Goal: Task Accomplishment & Management: Complete application form

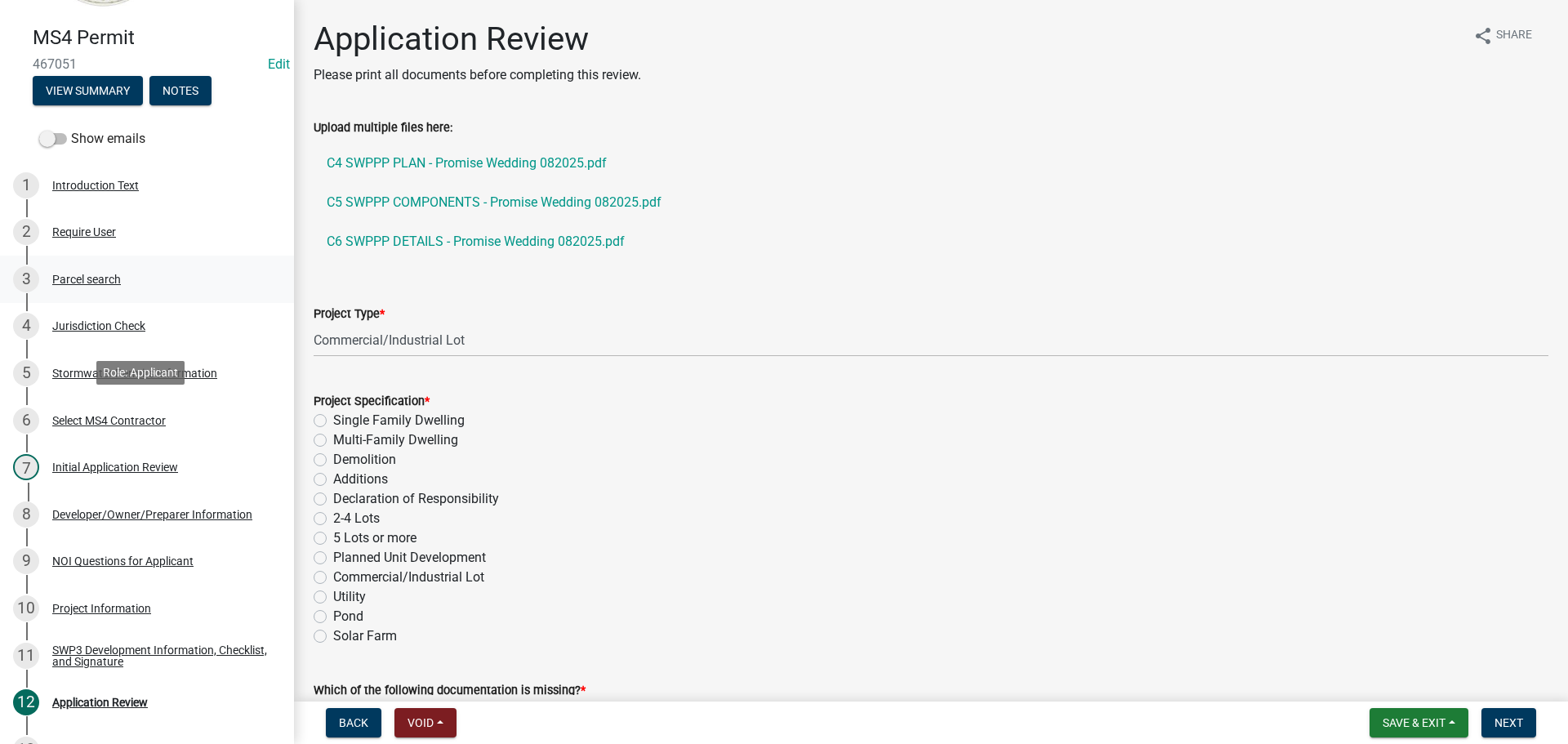
scroll to position [275, 0]
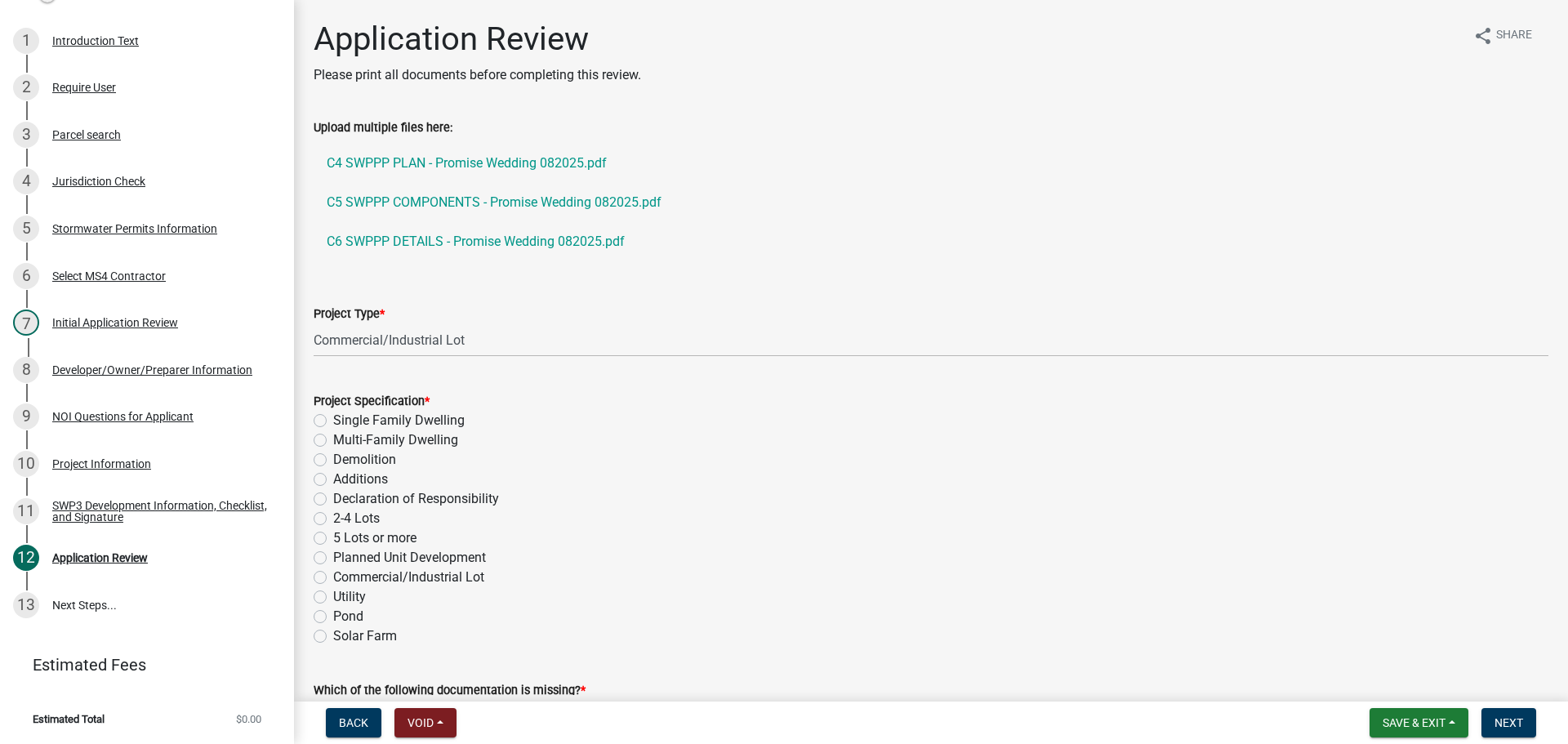
click at [333, 578] on label "Commercial/Industrial Lot" at bounding box center [409, 577] width 152 height 19
click at [333, 578] on input "Commercial/Industrial Lot" at bounding box center [338, 572] width 11 height 11
radio input "true"
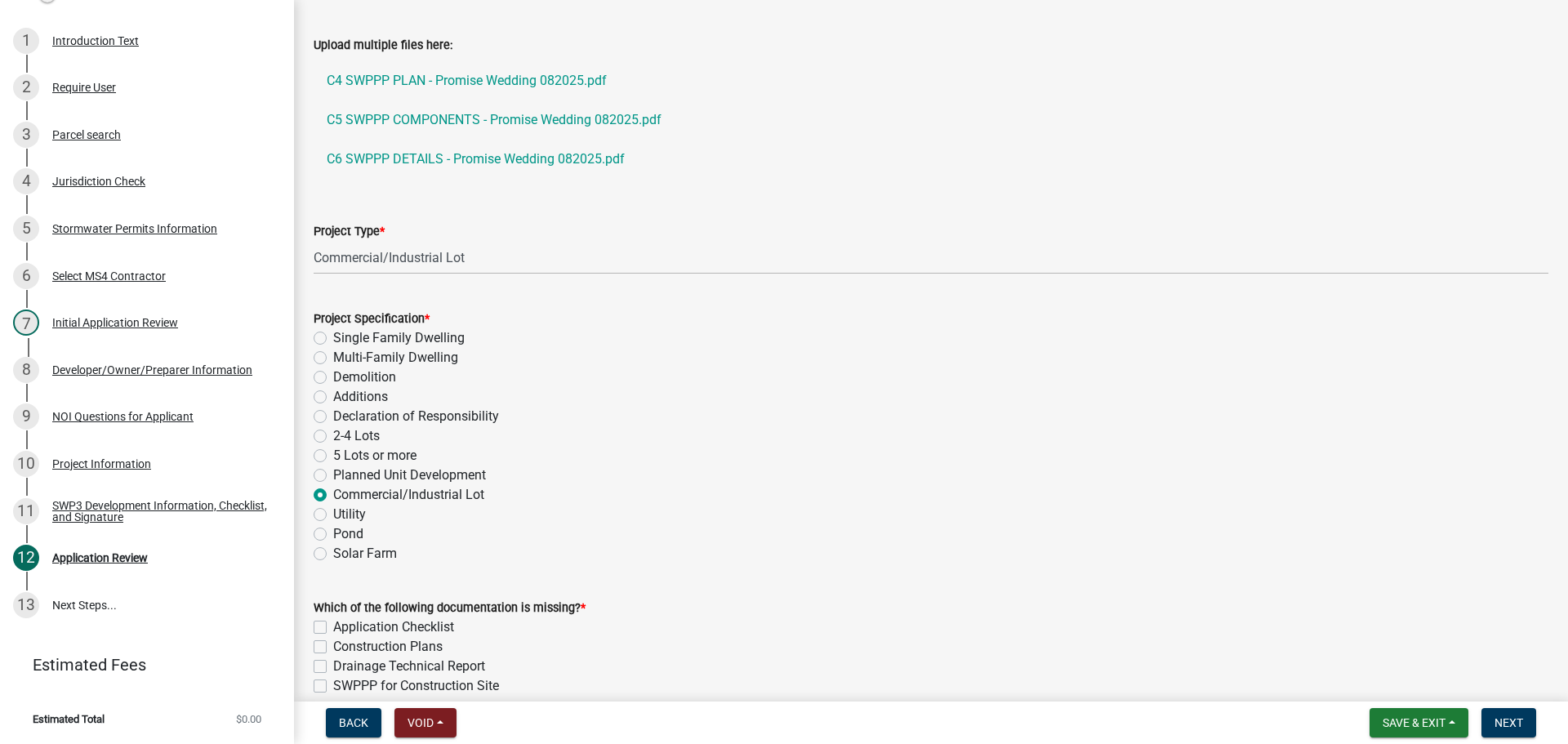
scroll to position [82, 0]
click at [497, 85] on link "C4 SWPPP PLAN - Promise Wedding 082025.pdf" at bounding box center [931, 81] width 1235 height 40
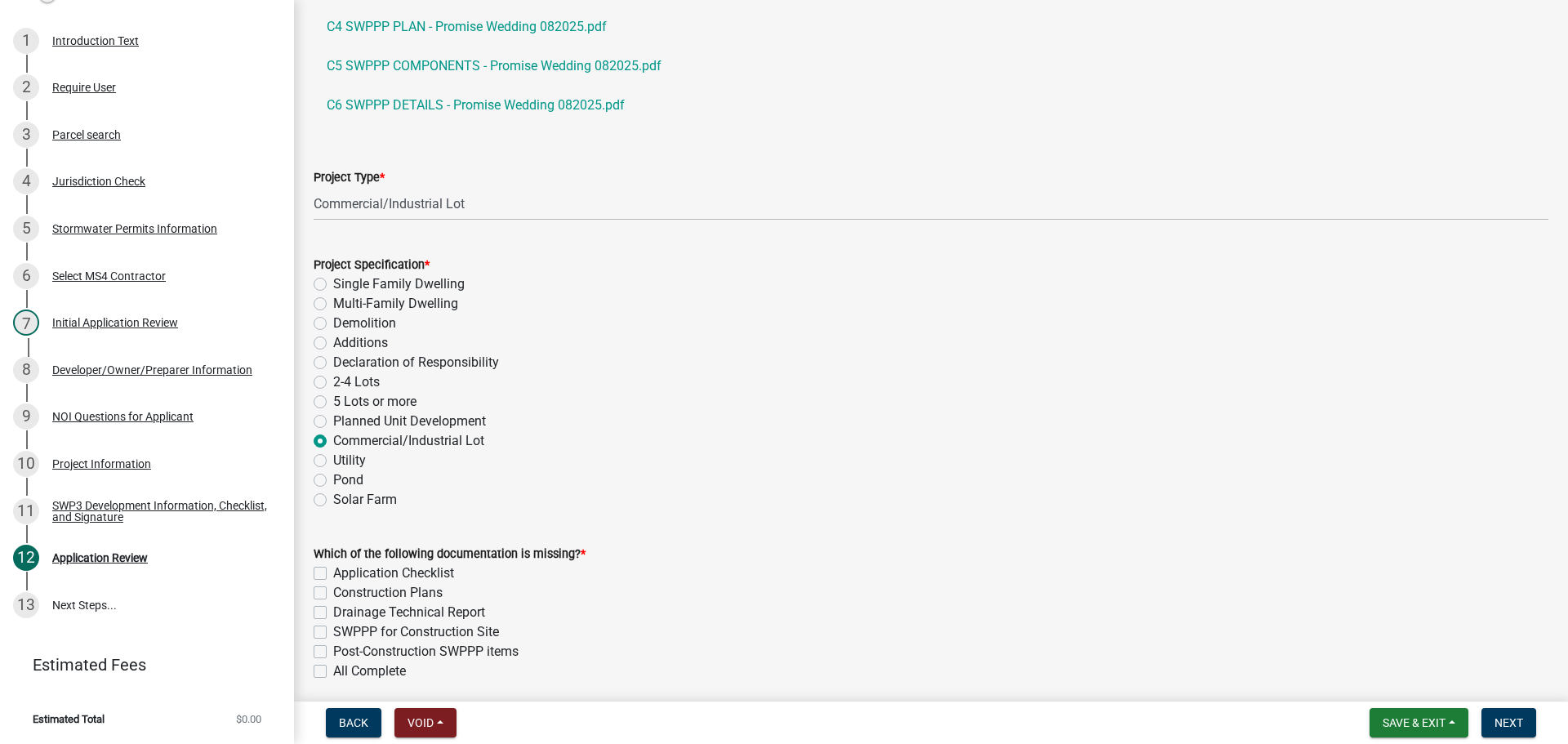
scroll to position [163, 0]
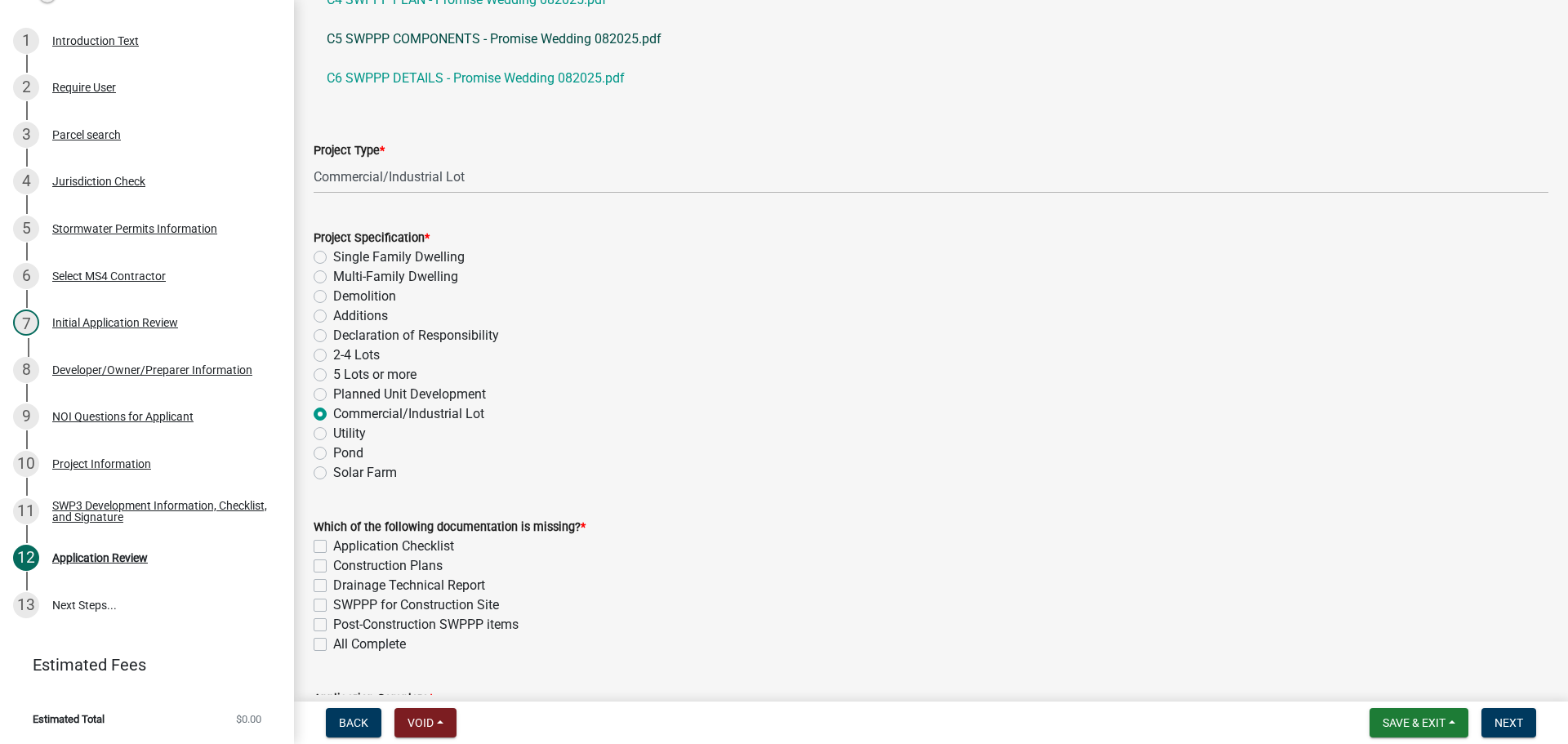
click at [519, 32] on link "C5 SWPPP COMPONENTS - Promise Wedding 082025.pdf" at bounding box center [931, 39] width 1235 height 40
click at [454, 80] on link "C6 SWPPP DETAILS - Promise Wedding 082025.pdf" at bounding box center [931, 78] width 1235 height 40
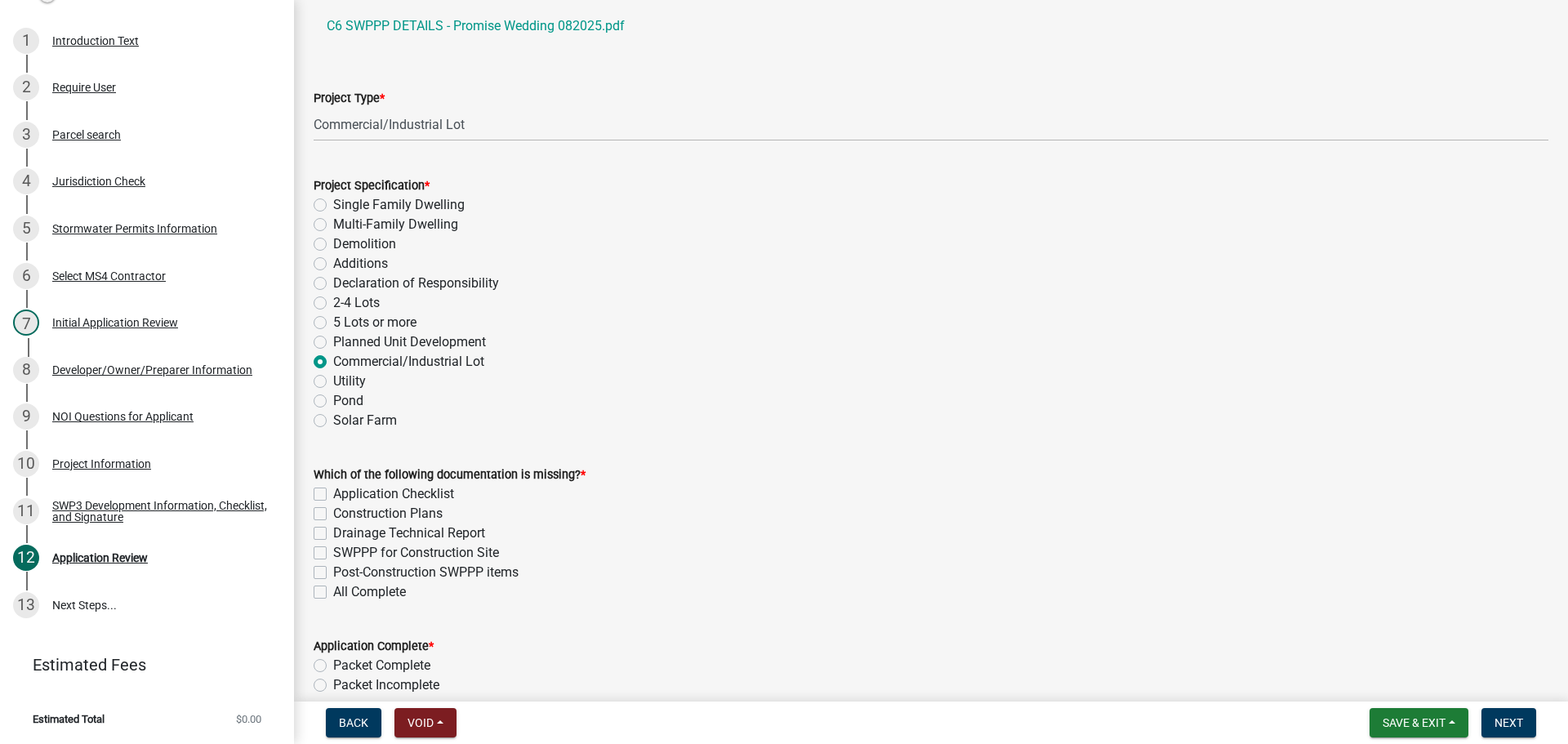
scroll to position [245, 0]
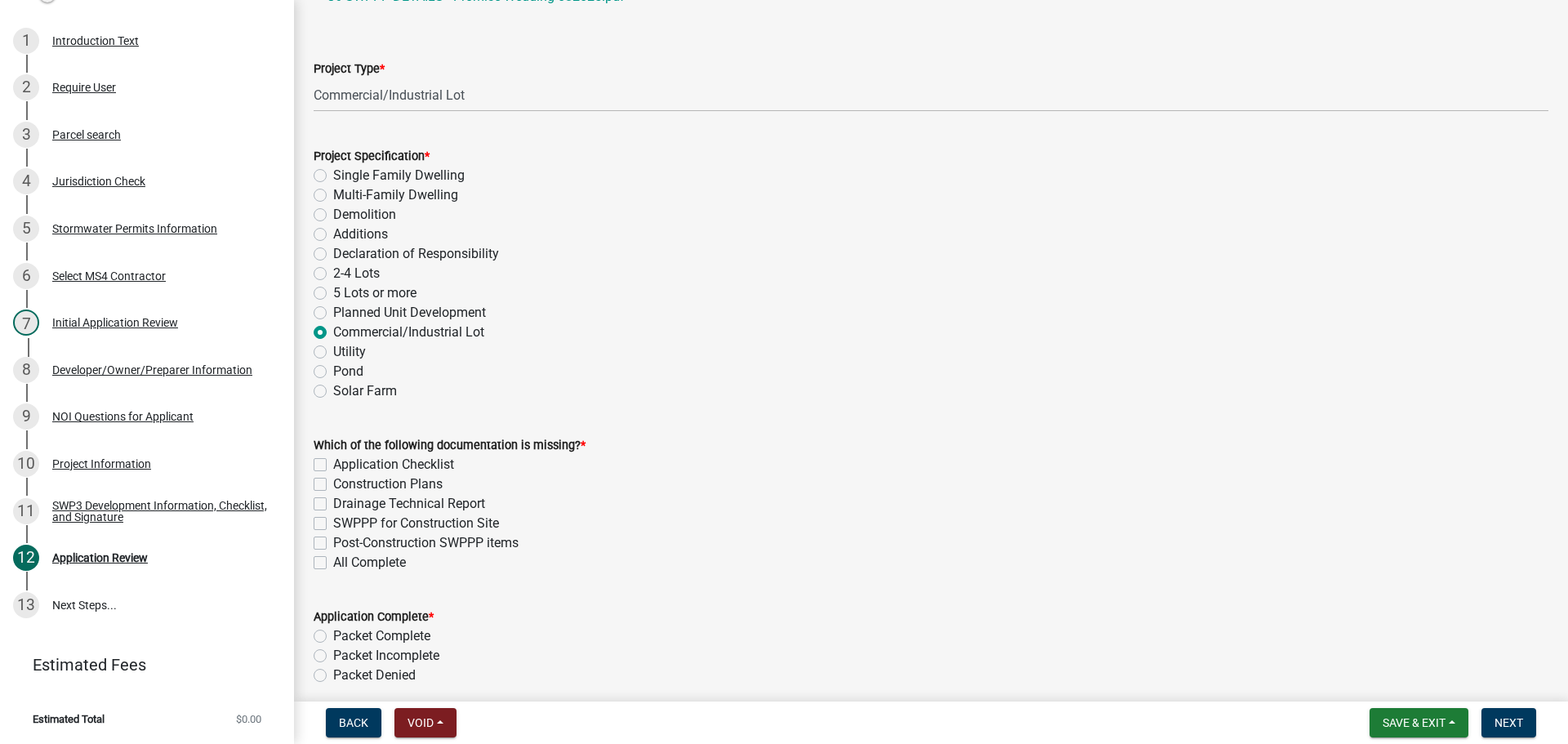
click at [333, 505] on label "Drainage Technical Report" at bounding box center [409, 504] width 152 height 19
click at [333, 505] on input "Drainage Technical Report" at bounding box center [338, 499] width 11 height 11
checkbox input "true"
checkbox input "false"
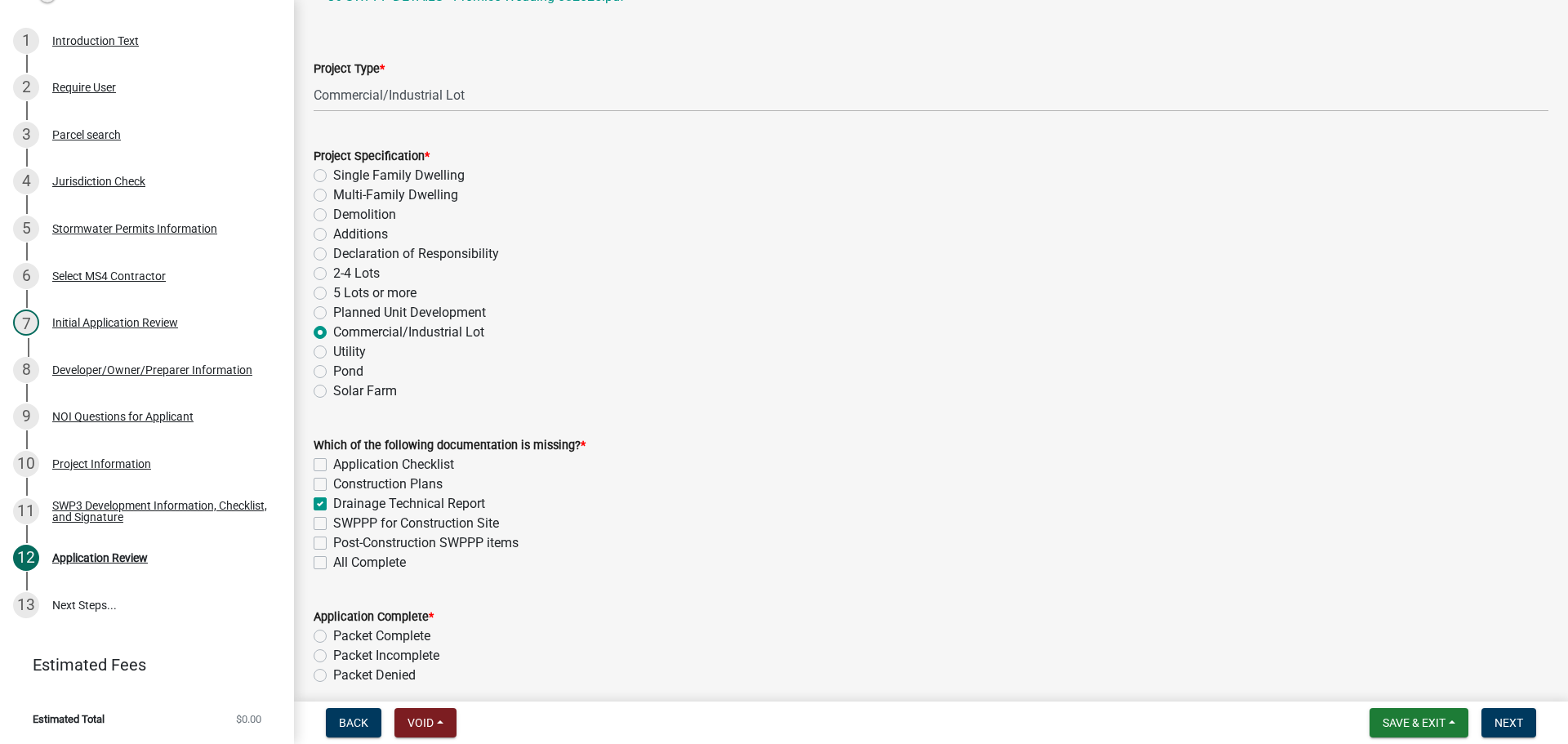
checkbox input "true"
checkbox input "false"
click at [415, 637] on label "Packet Complete" at bounding box center [381, 636] width 97 height 19
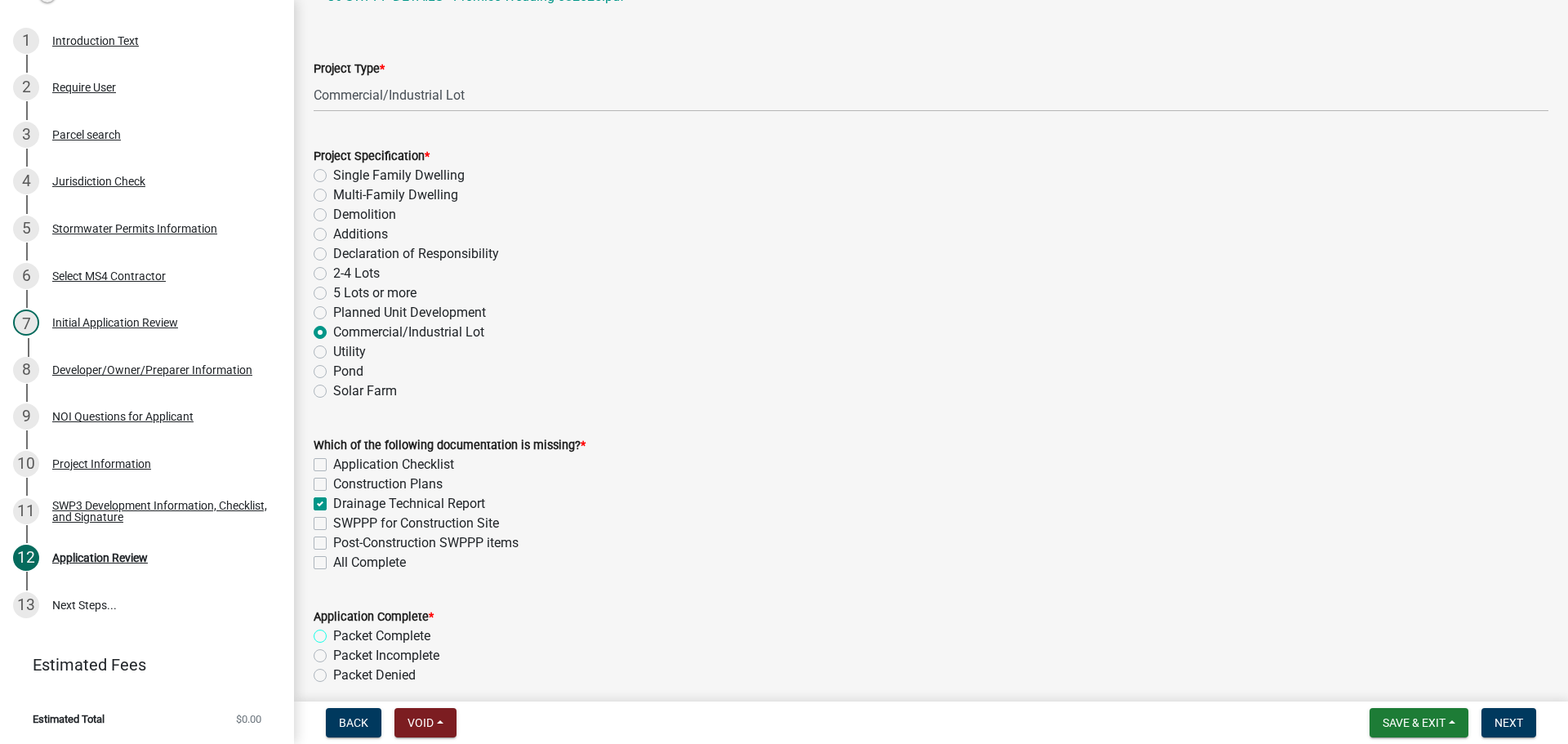
click at [344, 637] on input "Packet Complete" at bounding box center [338, 631] width 11 height 11
radio input "true"
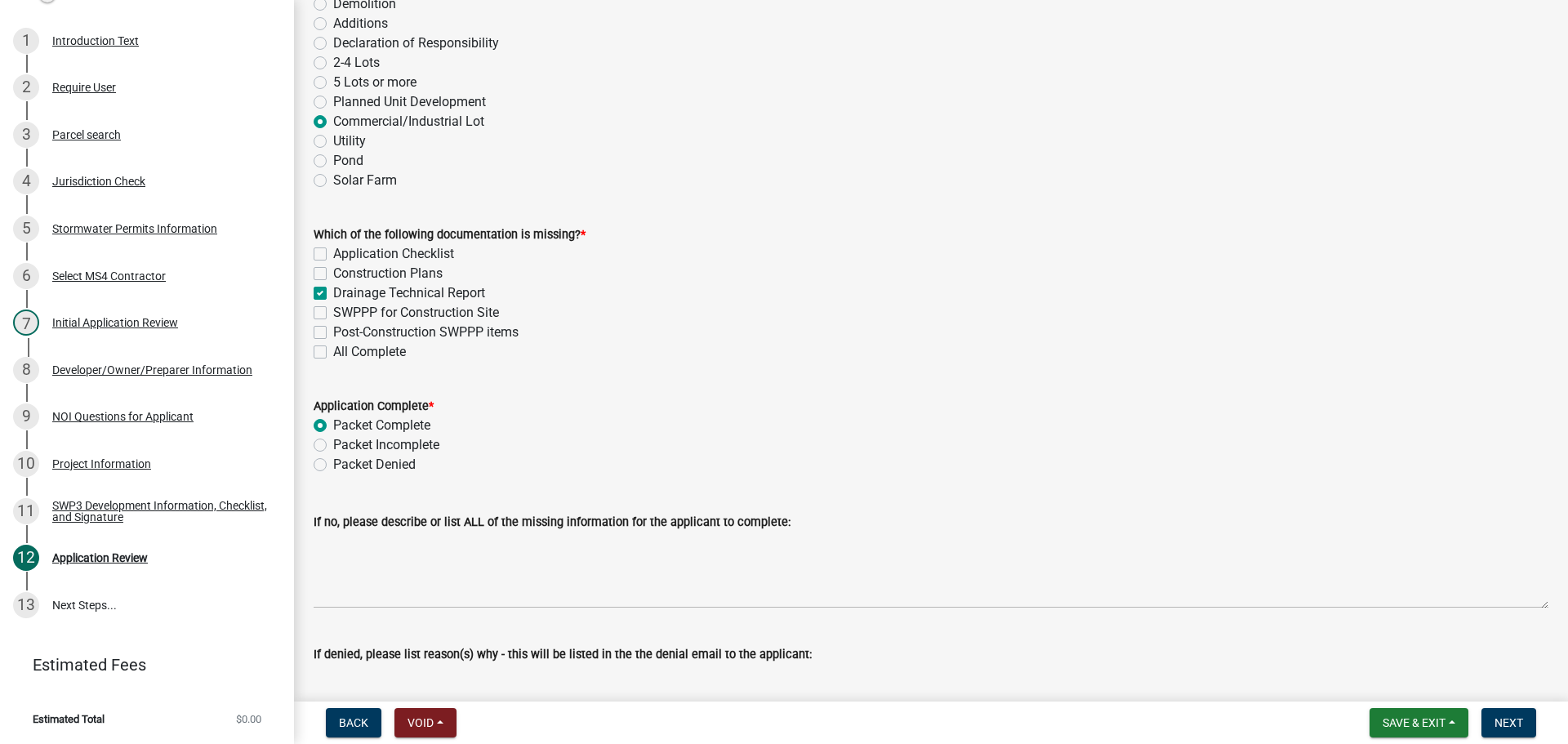
scroll to position [490, 0]
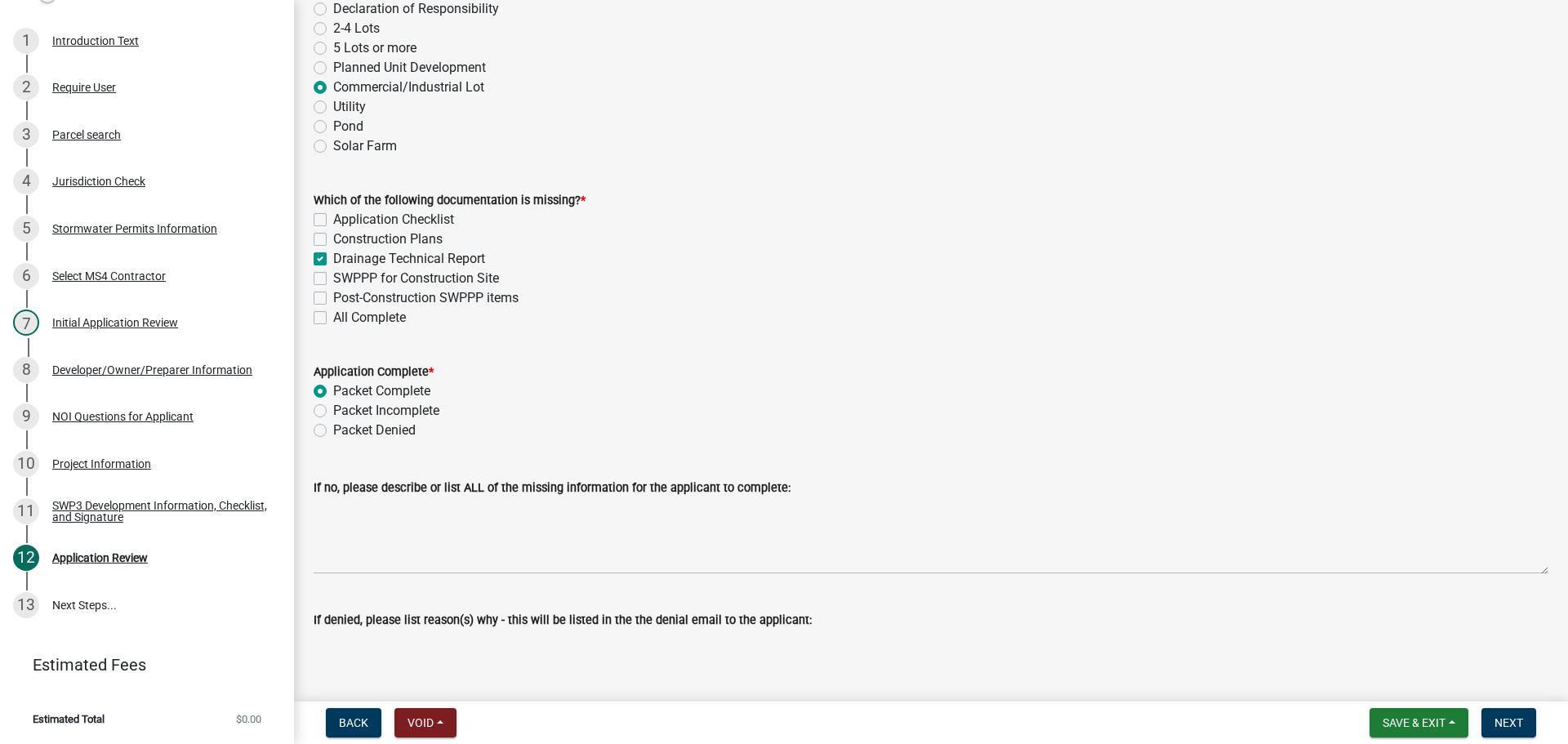
click at [421, 414] on label "Packet Incomplete" at bounding box center [386, 410] width 107 height 19
click at [344, 411] on input "Packet Incomplete" at bounding box center [338, 406] width 11 height 11
radio input "true"
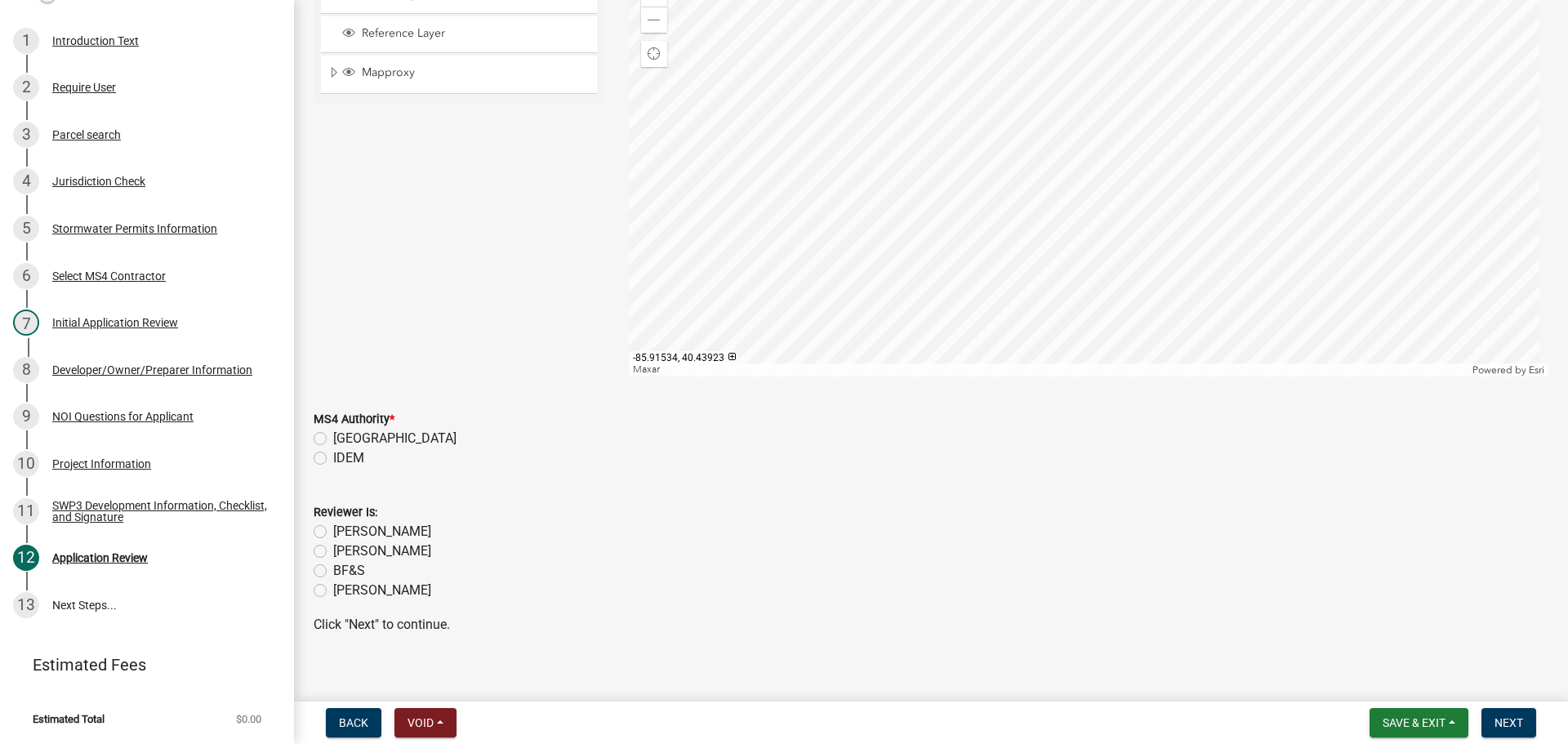
scroll to position [1277, 0]
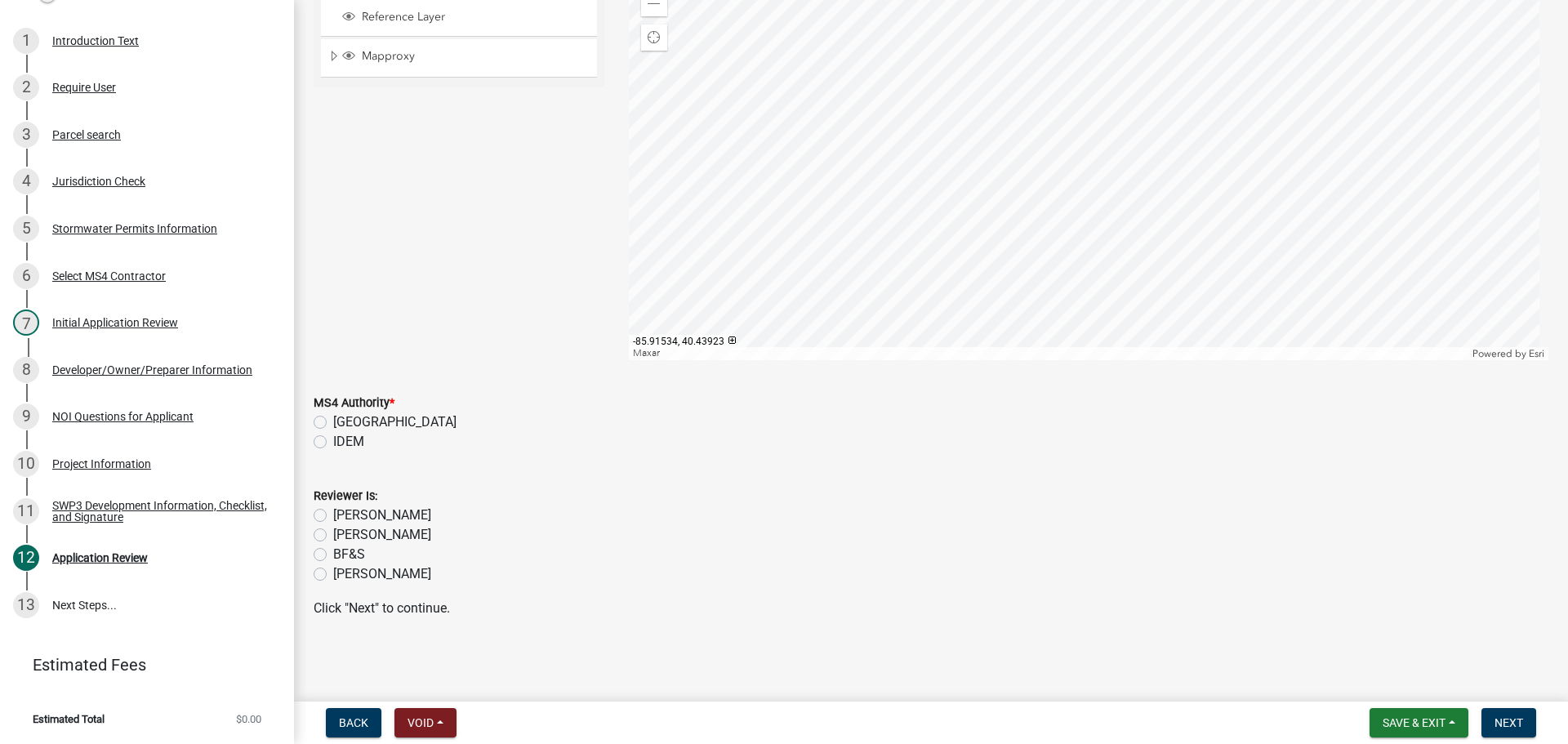
click at [395, 424] on label "[GEOGRAPHIC_DATA]" at bounding box center [395, 422] width 123 height 19
click at [344, 423] on input "[GEOGRAPHIC_DATA]" at bounding box center [338, 417] width 11 height 11
radio input "true"
click at [374, 575] on label "[PERSON_NAME]" at bounding box center [381, 574] width 98 height 19
click at [344, 575] on input "[PERSON_NAME]" at bounding box center [338, 570] width 11 height 11
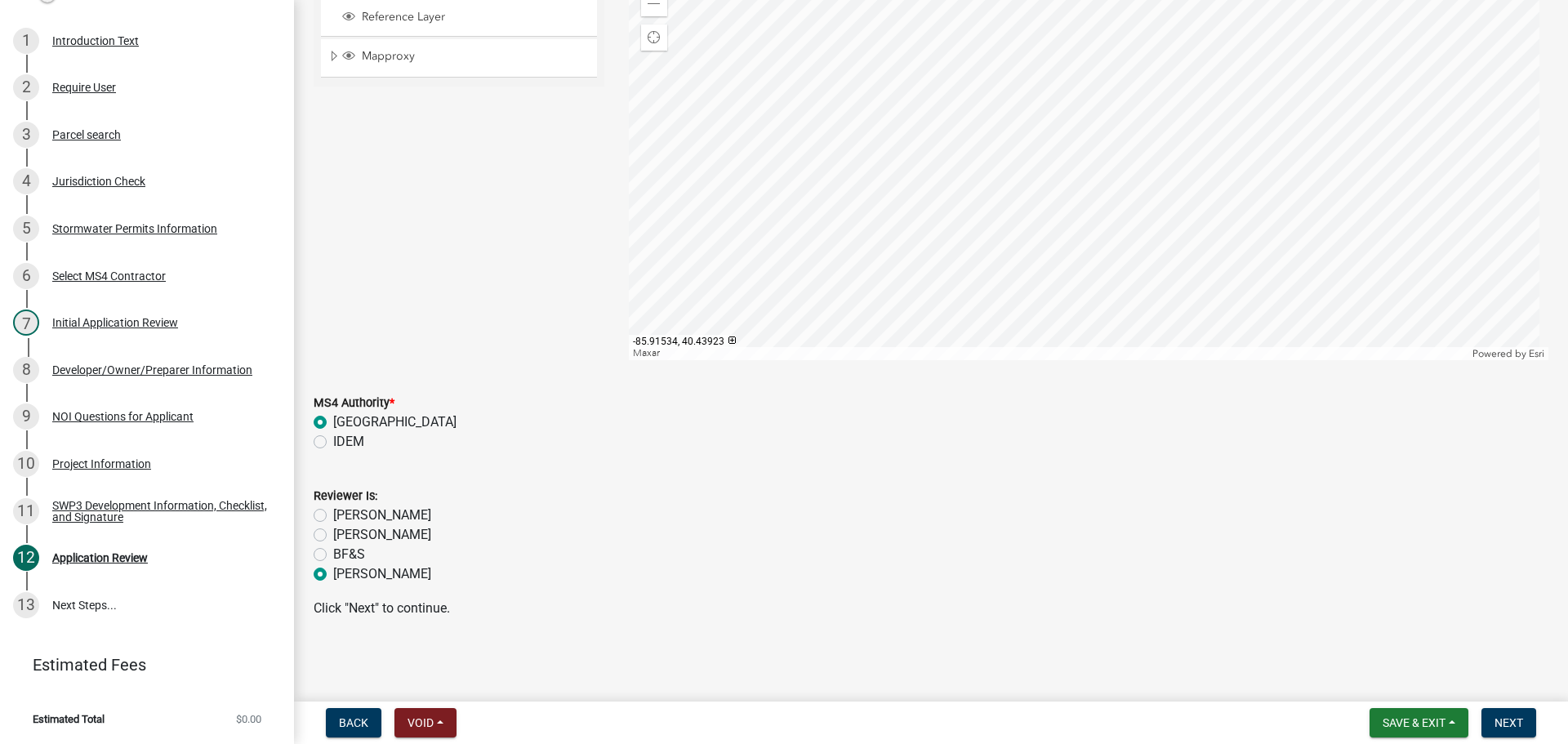
radio input "true"
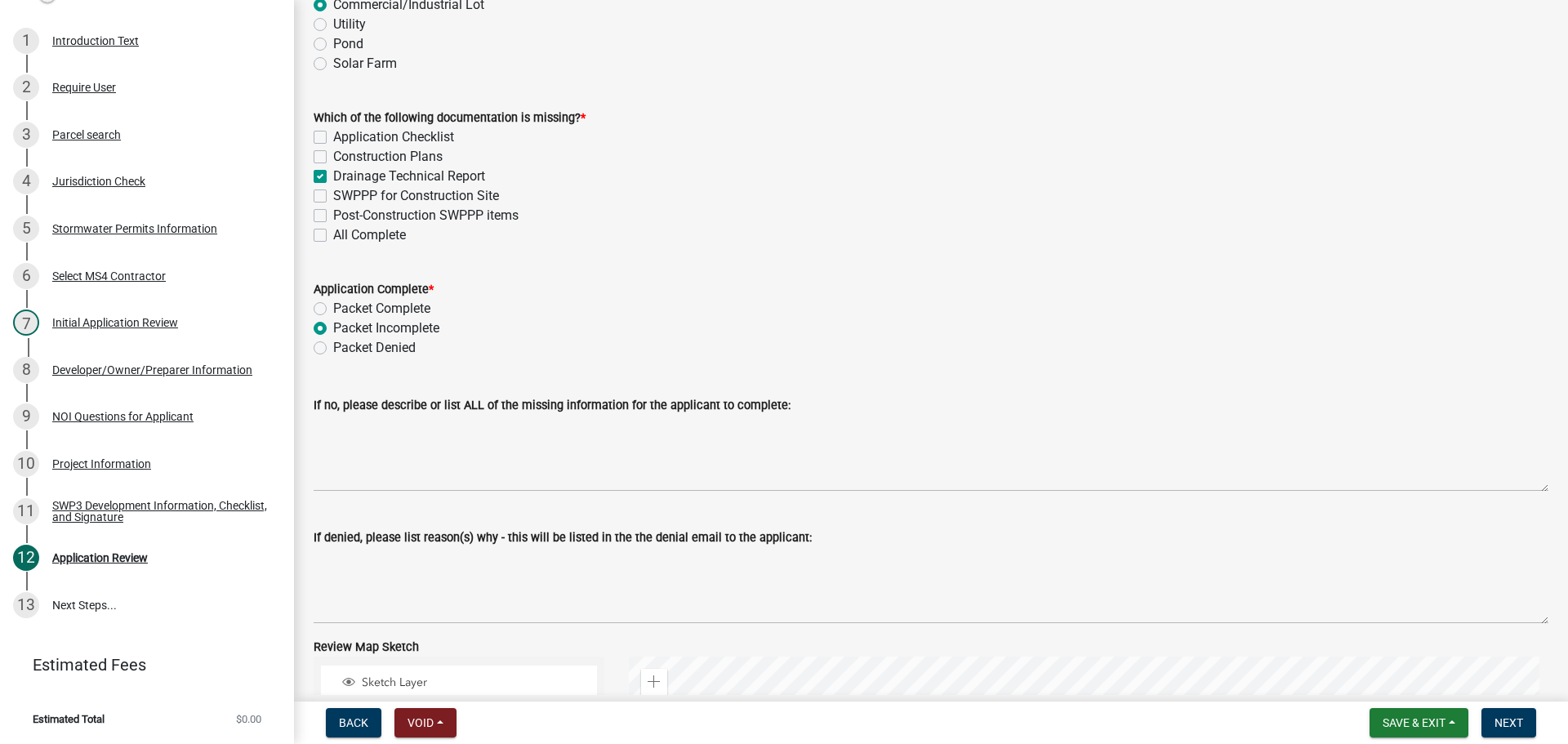
scroll to position [542, 0]
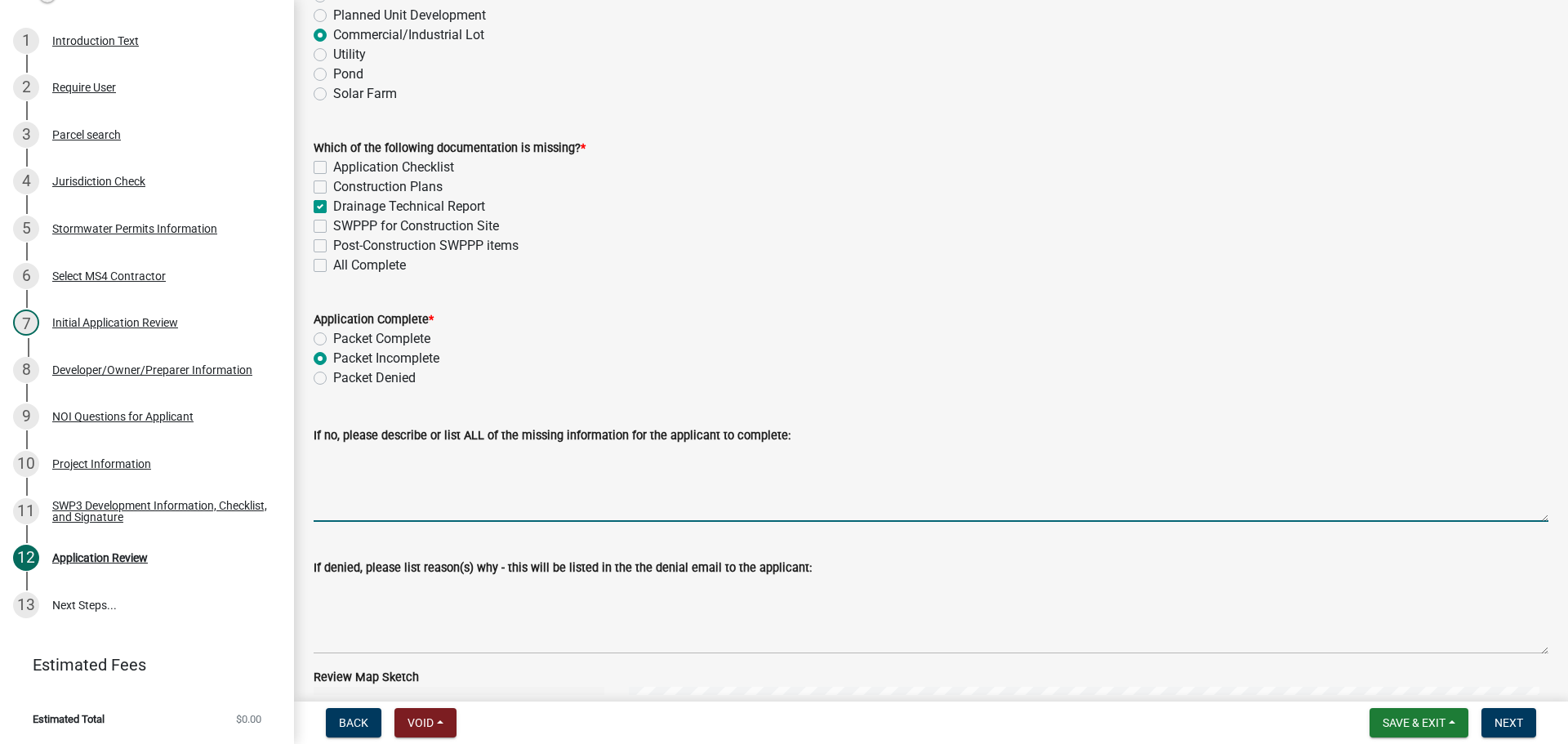
click at [691, 454] on textarea "If no, please describe or list ALL of the missing information for the applicant…" at bounding box center [931, 482] width 1235 height 77
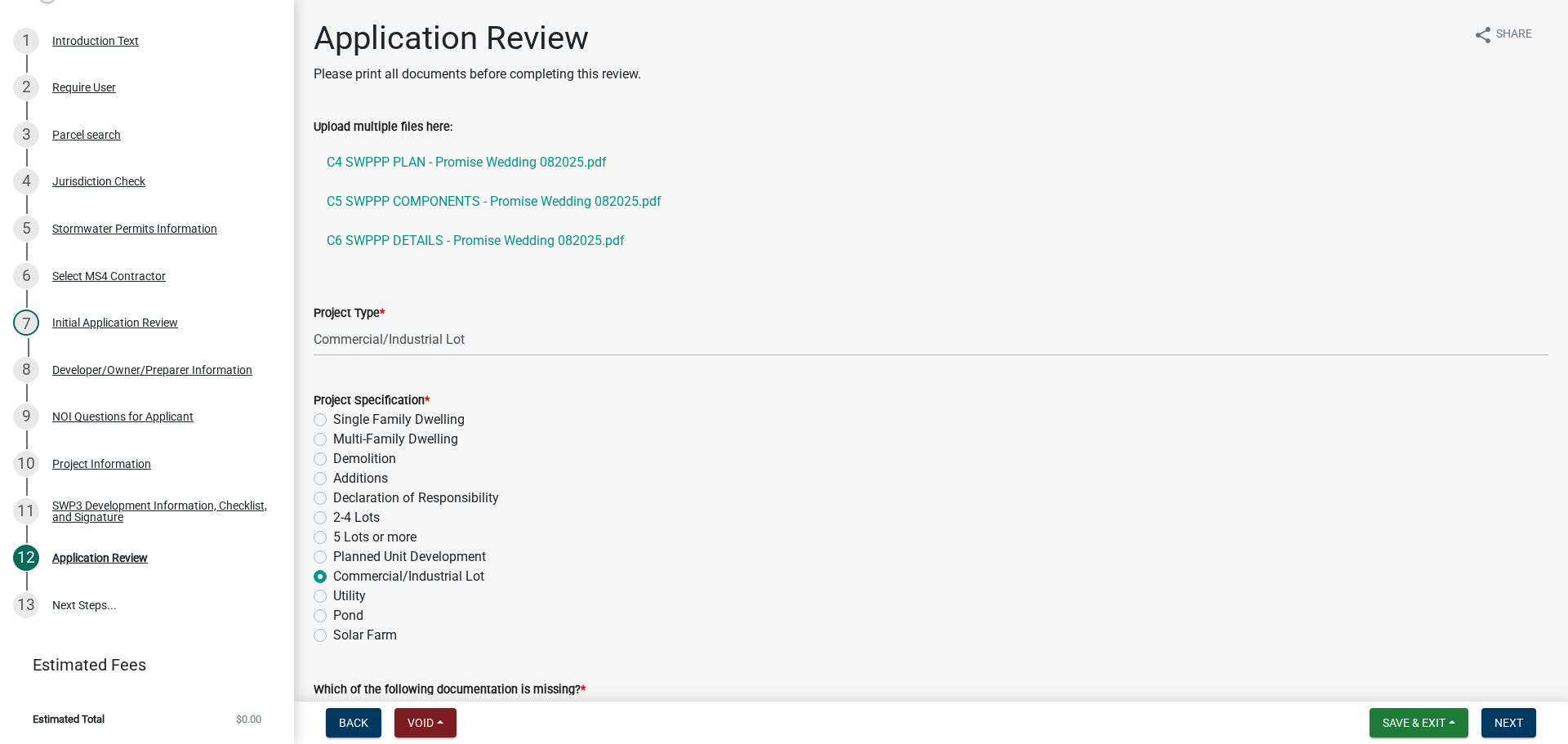
scroll to position [0, 0]
type textarea "Please upload the drainage technical report."
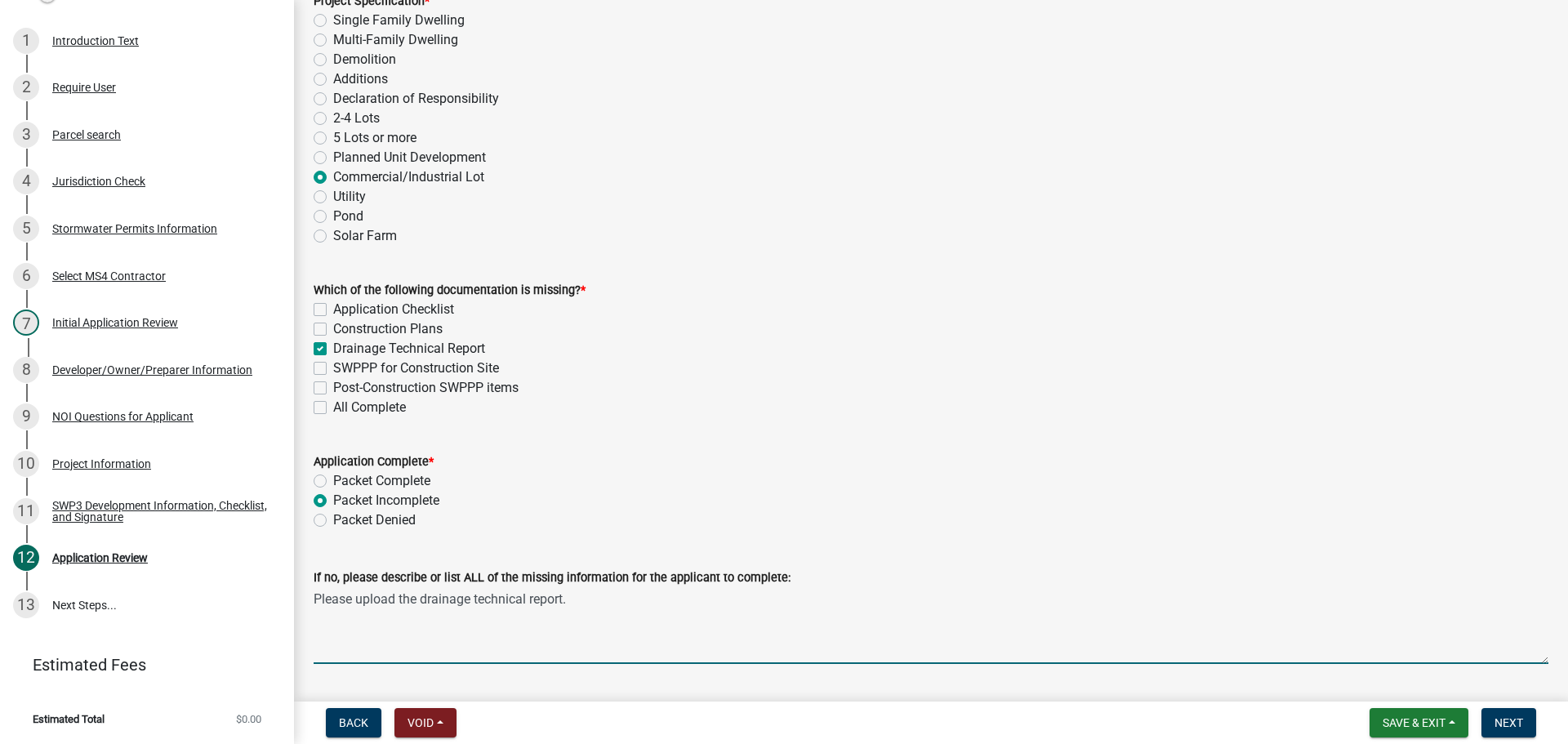
scroll to position [409, 0]
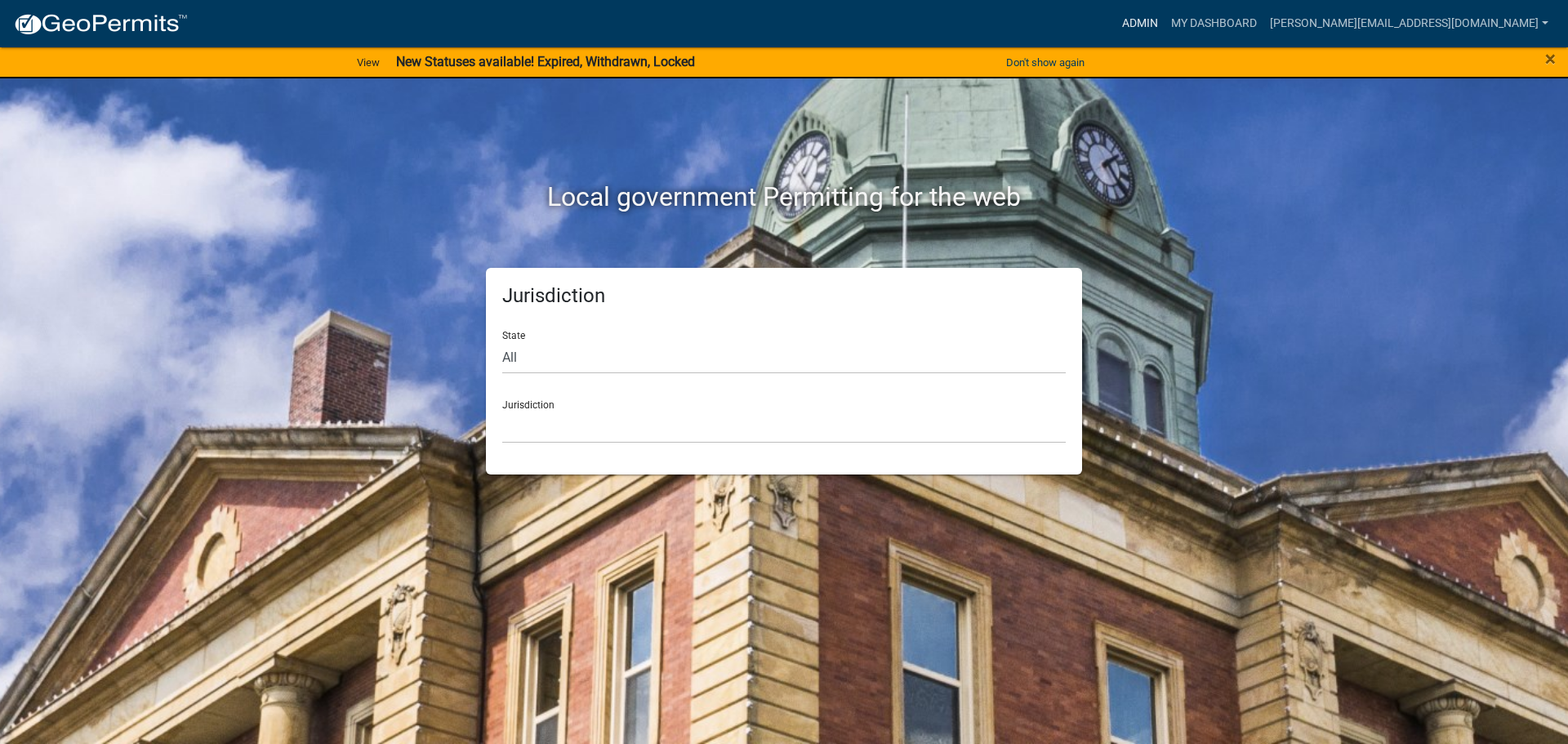
click at [1165, 22] on link "Admin" at bounding box center [1141, 23] width 49 height 31
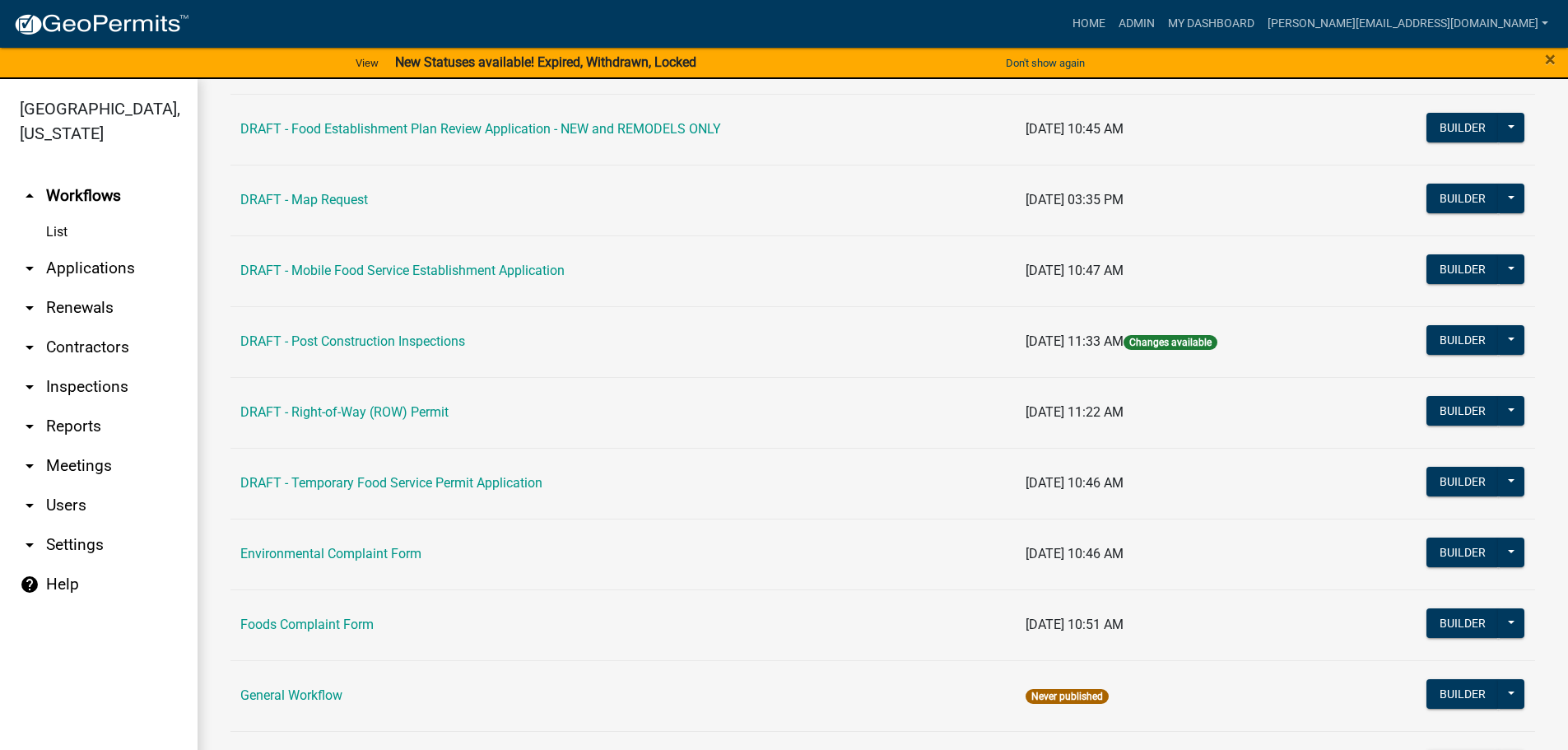
scroll to position [905, 0]
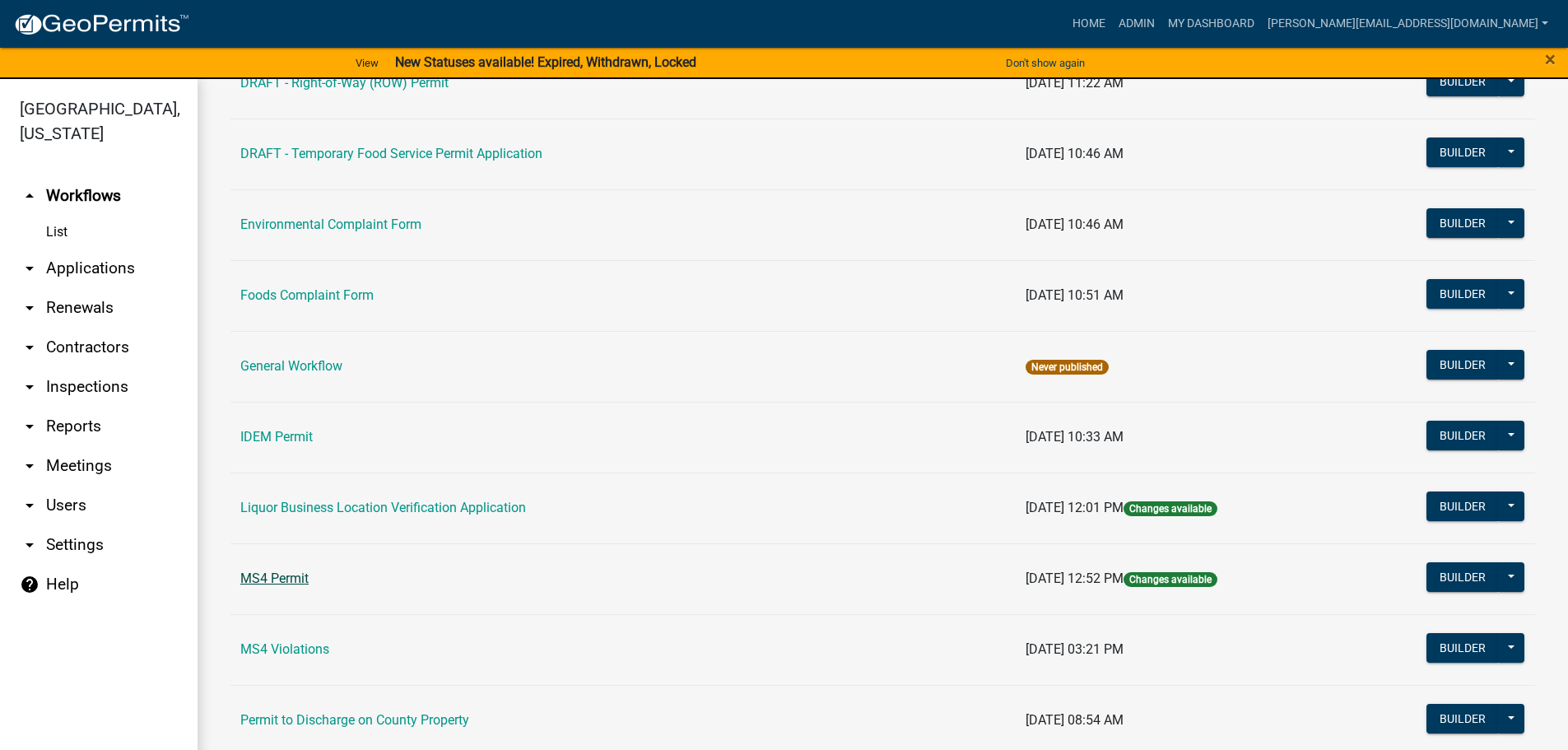
click at [290, 578] on link "MS4 Permit" at bounding box center [274, 579] width 68 height 16
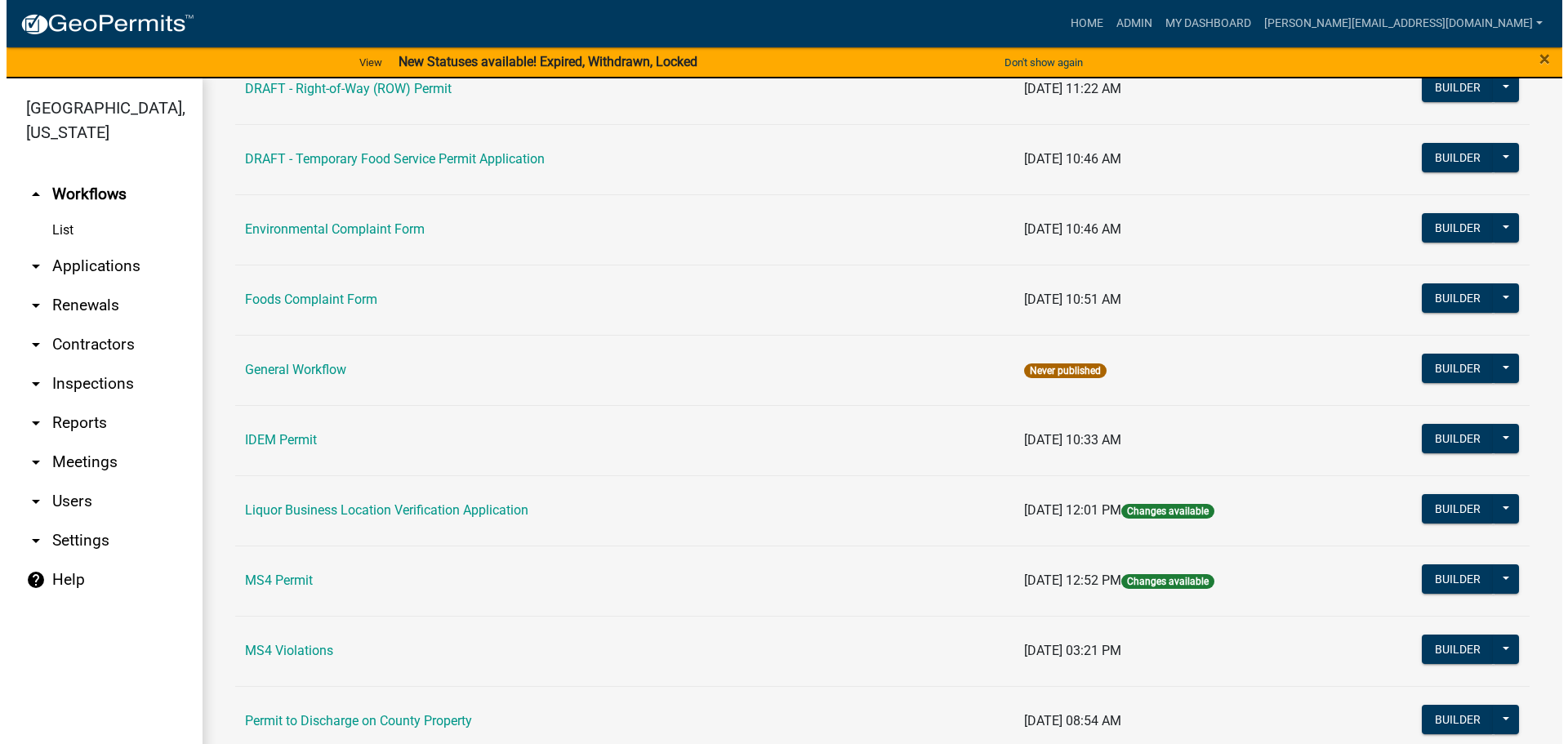
scroll to position [898, 0]
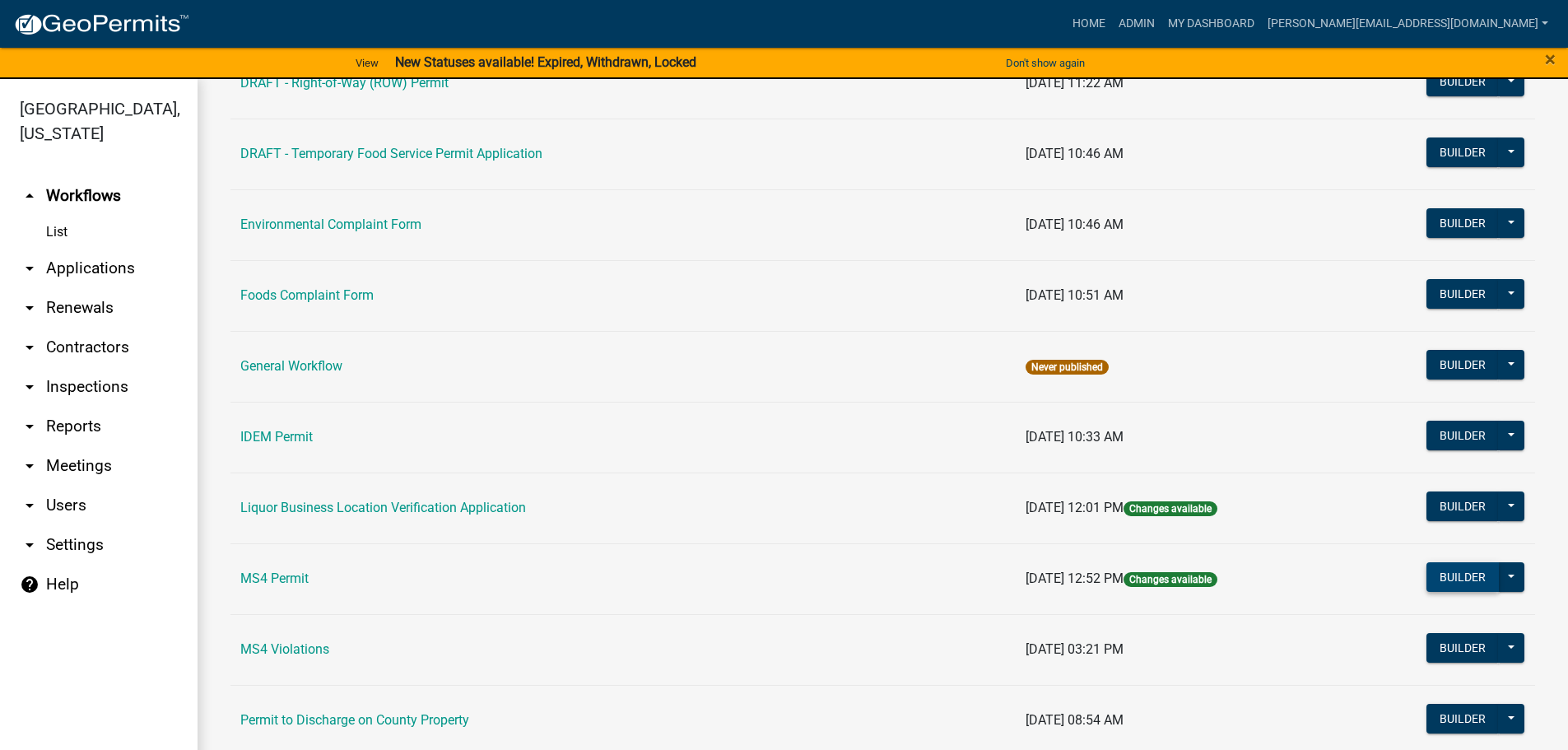
click at [1436, 569] on button "Builder" at bounding box center [1463, 576] width 73 height 29
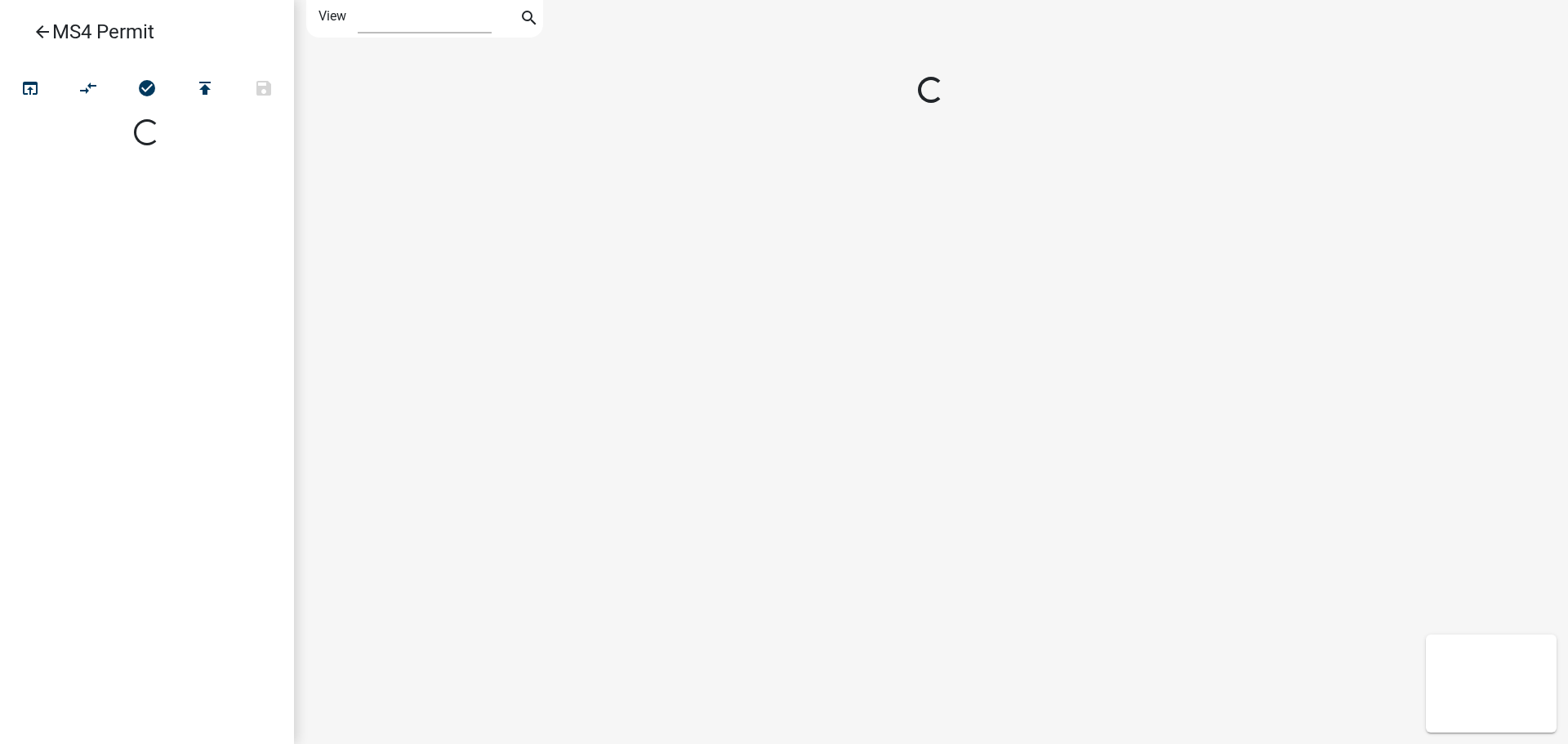
select select "1"
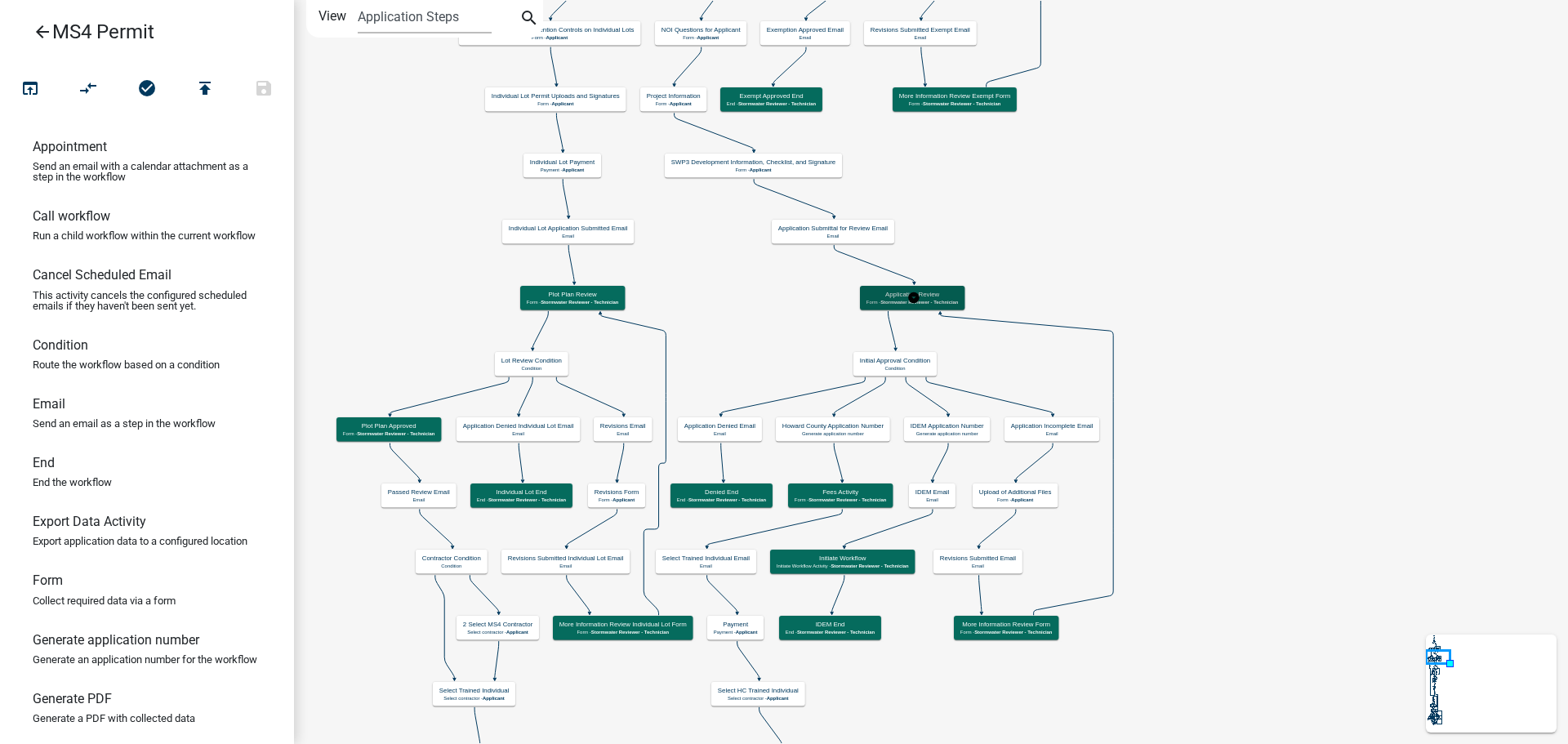
click at [947, 301] on span "Stormwater Reviewer - Technician" at bounding box center [920, 301] width 78 height 5
select select "A1534ADC-D787-4504-80BC-9B30F174B6FA"
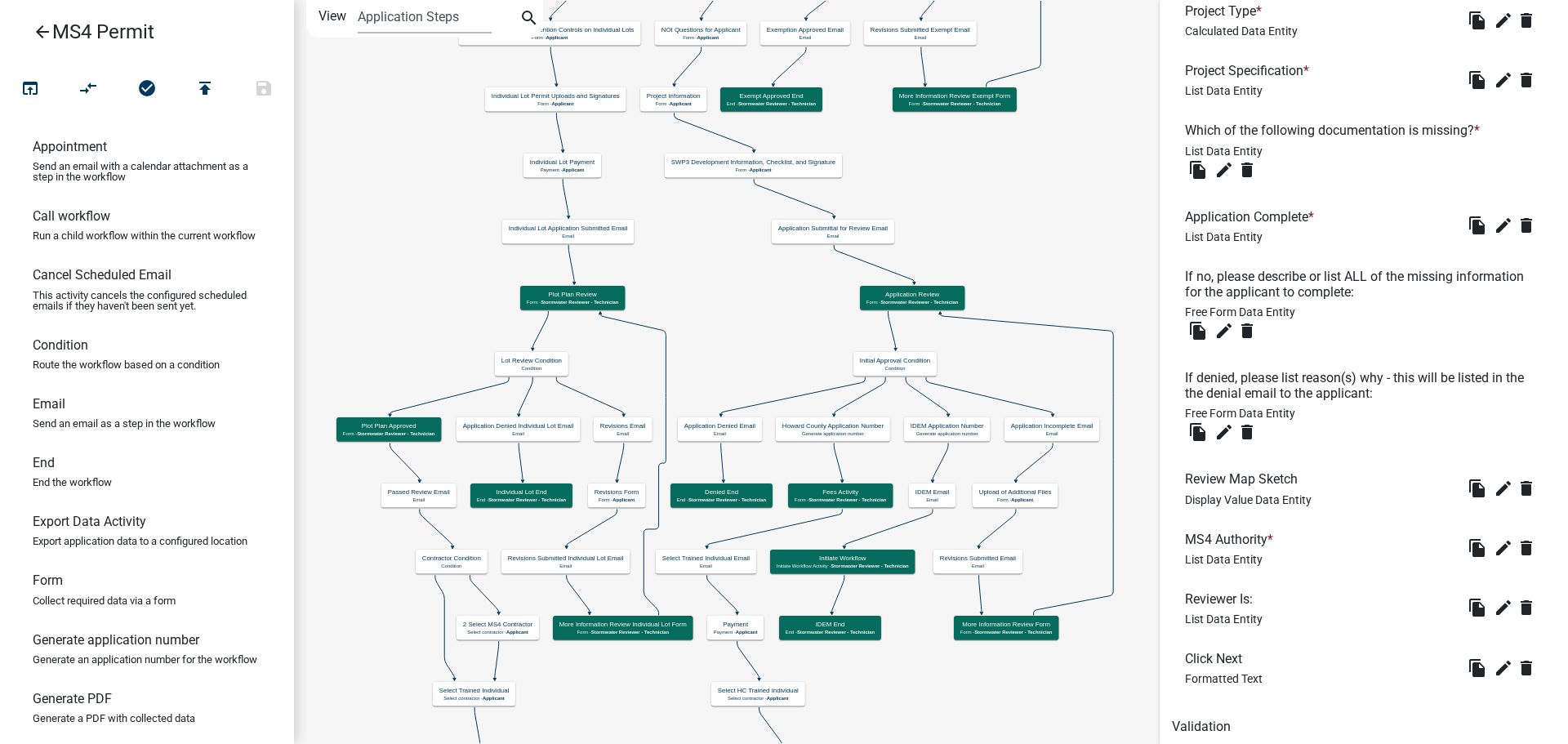
scroll to position [713, 0]
